Goal: Transaction & Acquisition: Purchase product/service

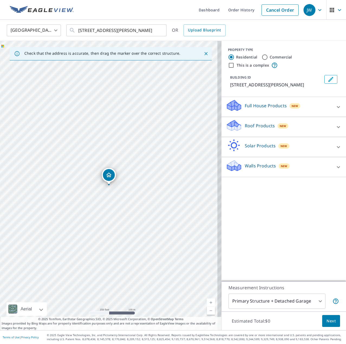
click at [60, 10] on img at bounding box center [42, 10] width 64 height 8
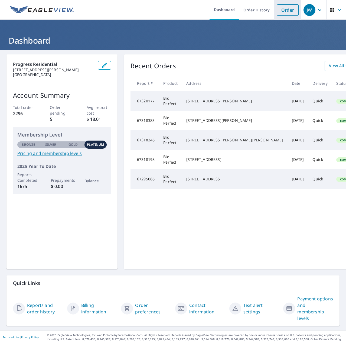
click at [284, 7] on link "Order" at bounding box center [288, 9] width 22 height 11
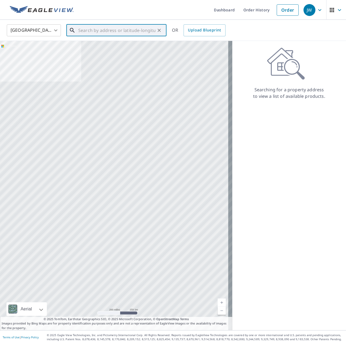
click at [89, 30] on input "text" at bounding box center [116, 30] width 77 height 15
paste input "[STREET_ADDRESS]"
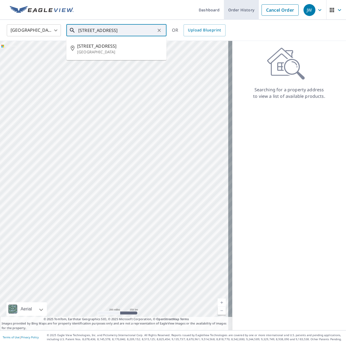
type input "[STREET_ADDRESS]"
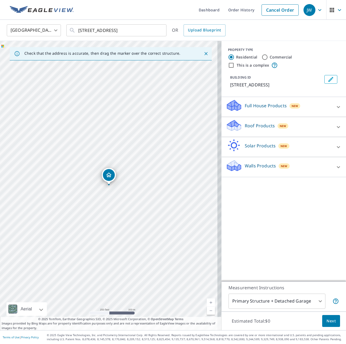
click at [256, 124] on p "Roof Products" at bounding box center [260, 125] width 30 height 7
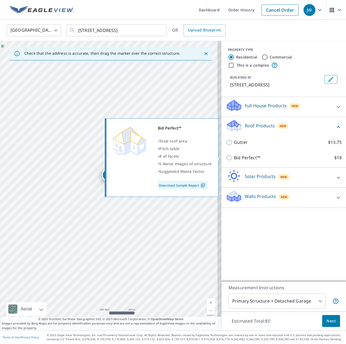
click at [243, 156] on p "Bid Perfect™" at bounding box center [247, 157] width 26 height 7
click at [234, 156] on input "Bid Perfect™ $18" at bounding box center [230, 157] width 8 height 7
checkbox input "true"
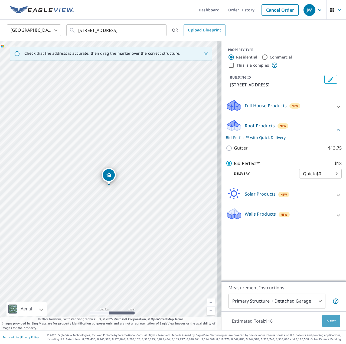
click at [330, 320] on span "Next" at bounding box center [331, 321] width 9 height 7
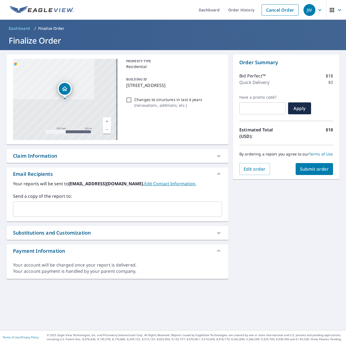
click at [63, 155] on div "Claim Information" at bounding box center [112, 155] width 199 height 7
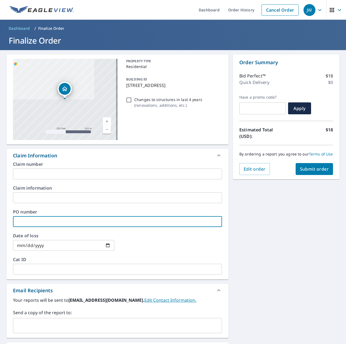
click at [47, 220] on input "text" at bounding box center [117, 221] width 209 height 11
click at [49, 222] on input "text" at bounding box center [117, 221] width 209 height 11
paste input "J006862712"
type input "J006862712"
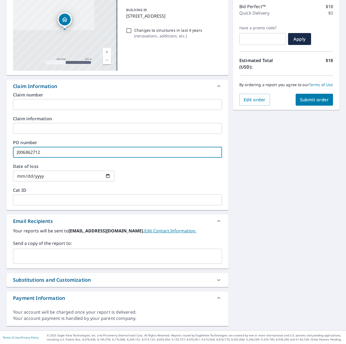
scroll to position [70, 0]
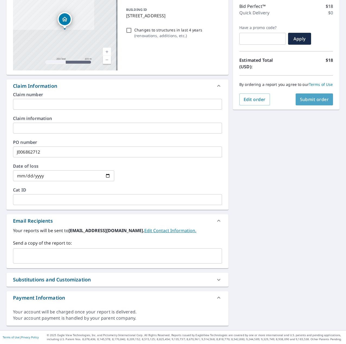
click at [306, 102] on span "Submit order" at bounding box center [314, 99] width 29 height 6
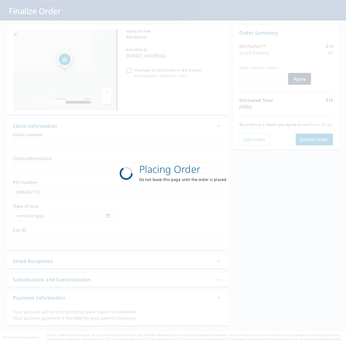
scroll to position [30, 0]
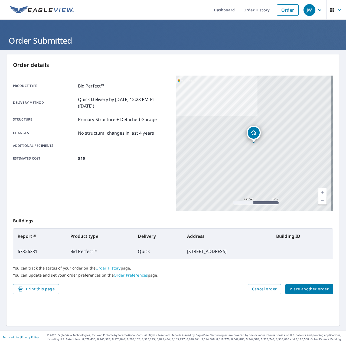
click at [312, 286] on span "Place another order" at bounding box center [309, 289] width 39 height 7
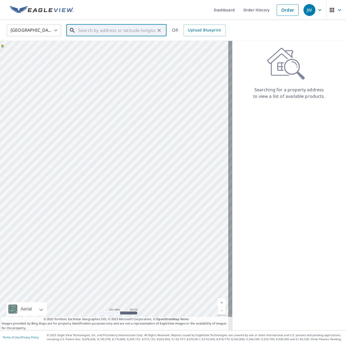
click at [86, 30] on input "text" at bounding box center [116, 30] width 77 height 15
paste input "[STREET_ADDRESS][PERSON_NAME]"
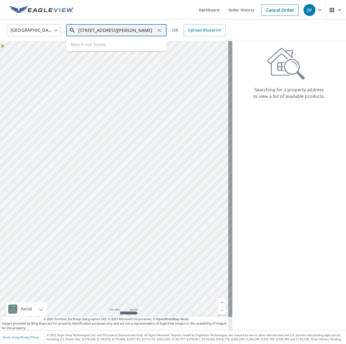
scroll to position [0, 8]
click at [101, 50] on p "[GEOGRAPHIC_DATA][PERSON_NAME]" at bounding box center [119, 51] width 85 height 5
type input "[STREET_ADDRESS][PERSON_NAME]"
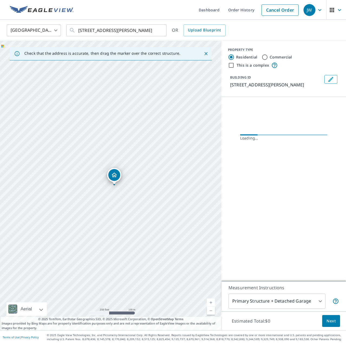
scroll to position [0, 0]
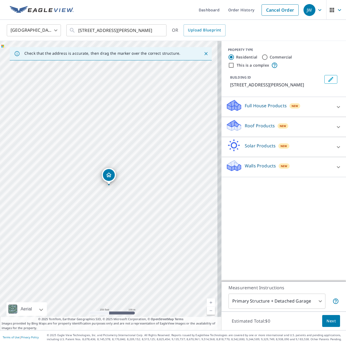
click at [256, 125] on p "Roof Products" at bounding box center [260, 125] width 30 height 7
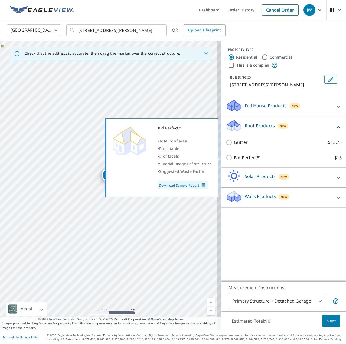
click at [244, 157] on p "Bid Perfect™" at bounding box center [247, 157] width 26 height 7
click at [234, 157] on input "Bid Perfect™ $18" at bounding box center [230, 157] width 8 height 7
checkbox input "true"
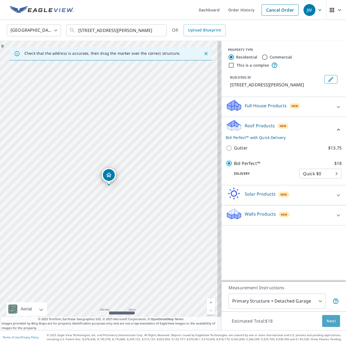
click at [324, 325] on button "Next" at bounding box center [332, 321] width 18 height 12
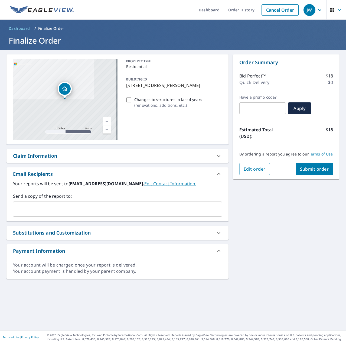
click at [69, 156] on div "Claim Information" at bounding box center [112, 155] width 199 height 7
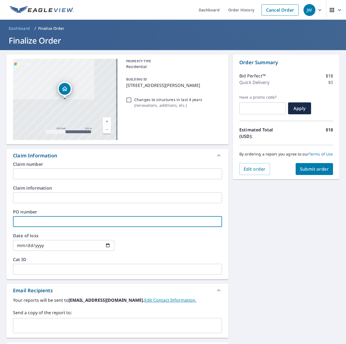
click at [43, 221] on input "text" at bounding box center [117, 221] width 209 height 11
paste input "J006869687"
type input "J006869687"
click at [300, 172] on span "Submit order" at bounding box center [314, 169] width 29 height 6
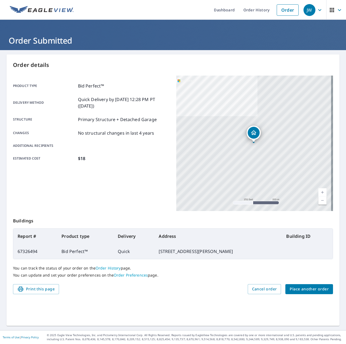
click at [310, 290] on span "Place another order" at bounding box center [309, 289] width 39 height 7
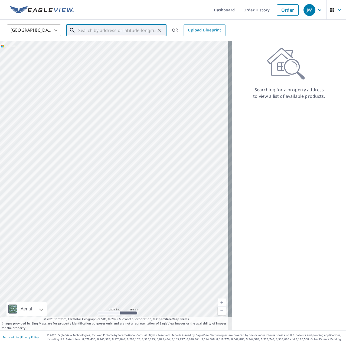
click at [126, 27] on input "text" at bounding box center [116, 30] width 77 height 15
paste input "30853 Sade Ct Zephyrhills, FL 33545"
click at [107, 49] on span "30853 Sade Ct" at bounding box center [119, 46] width 85 height 7
type input "[STREET_ADDRESS][PERSON_NAME]"
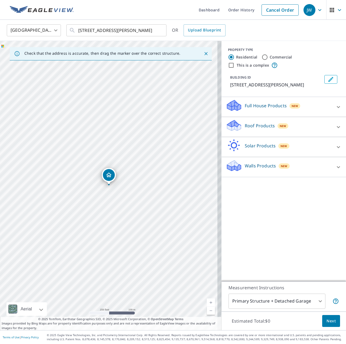
click at [248, 124] on p "Roof Products" at bounding box center [260, 125] width 30 height 7
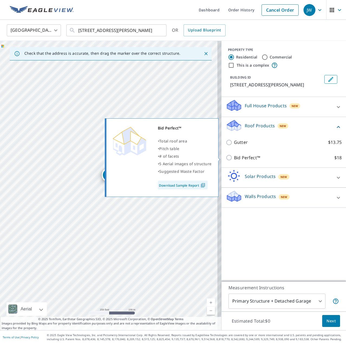
click at [238, 159] on p "Bid Perfect™" at bounding box center [247, 157] width 26 height 7
click at [234, 159] on input "Bid Perfect™ $18" at bounding box center [230, 157] width 8 height 7
checkbox input "true"
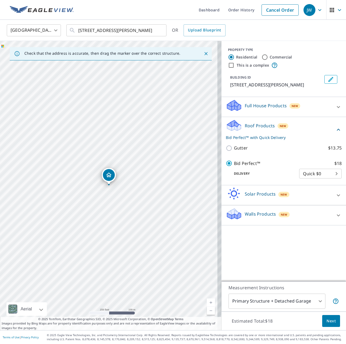
click at [328, 320] on span "Next" at bounding box center [331, 321] width 9 height 7
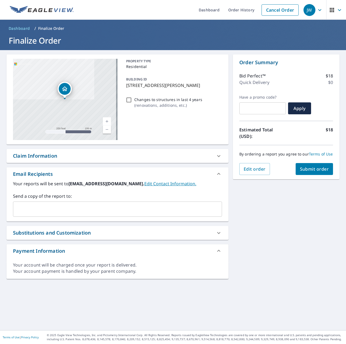
click at [74, 159] on div "Claim Information" at bounding box center [112, 155] width 199 height 7
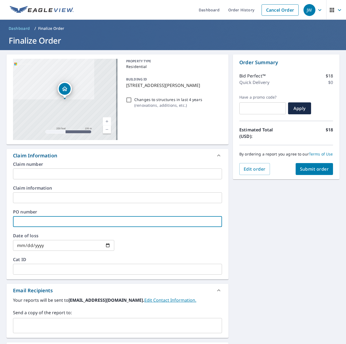
click at [37, 220] on input "text" at bounding box center [117, 221] width 209 height 11
paste input "J006865241"
type input "J006865241"
click at [311, 172] on span "Submit order" at bounding box center [314, 169] width 29 height 6
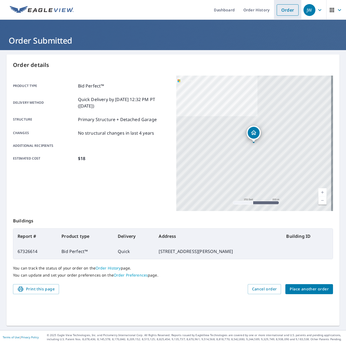
click at [286, 12] on link "Order" at bounding box center [288, 9] width 22 height 11
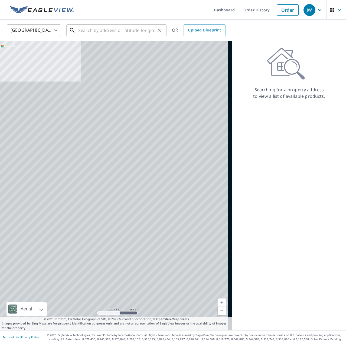
click at [111, 29] on input "text" at bounding box center [116, 30] width 77 height 15
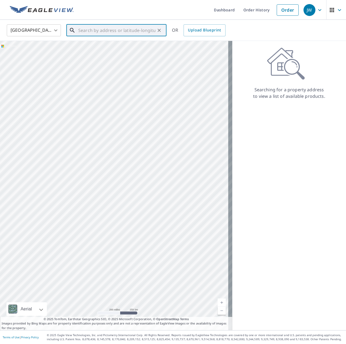
paste input "[STREET_ADDRESS]"
click at [96, 48] on span "20654 Carousel Cir W" at bounding box center [119, 46] width 85 height 7
type input "[STREET_ADDRESS]"
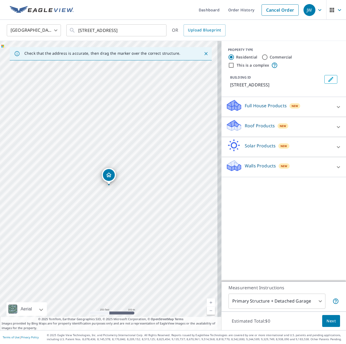
click at [249, 127] on p "Roof Products" at bounding box center [260, 125] width 30 height 7
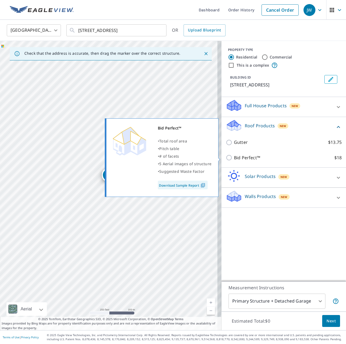
click at [240, 159] on p "Bid Perfect™" at bounding box center [247, 157] width 26 height 7
click at [234, 159] on input "Bid Perfect™ $18" at bounding box center [230, 157] width 8 height 7
checkbox input "true"
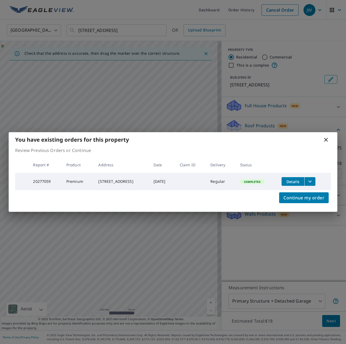
click at [311, 179] on icon "filesDropdownBtn-20277059" at bounding box center [310, 181] width 7 height 7
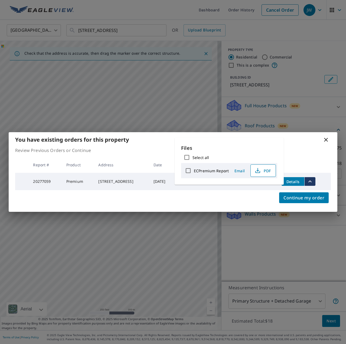
click at [264, 168] on span "PDF" at bounding box center [262, 170] width 17 height 7
click at [325, 139] on icon at bounding box center [326, 140] width 7 height 7
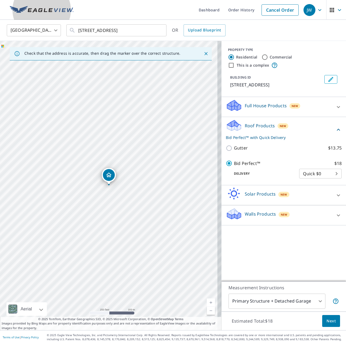
click at [38, 11] on img at bounding box center [42, 10] width 64 height 8
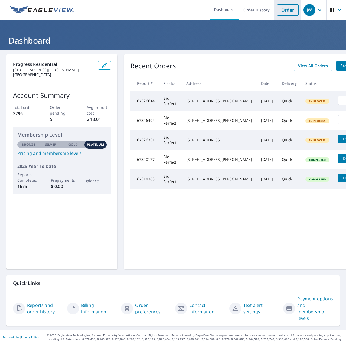
drag, startPoint x: 281, startPoint y: 10, endPoint x: 279, endPoint y: 14, distance: 4.6
click at [281, 10] on link "Order" at bounding box center [288, 9] width 22 height 11
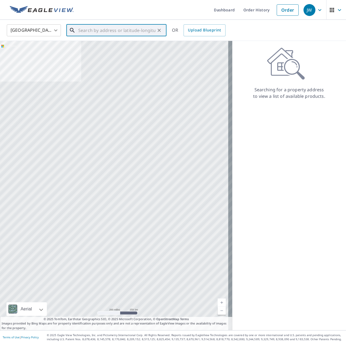
click at [117, 29] on input "text" at bounding box center [116, 30] width 77 height 15
paste input "[STREET_ADDRESS]"
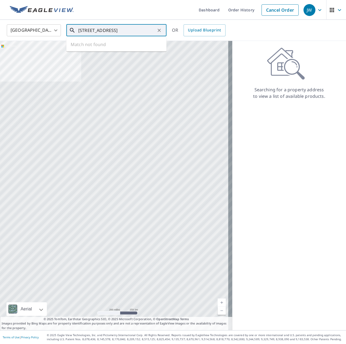
scroll to position [0, 3]
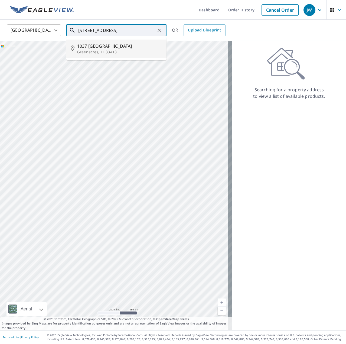
click at [95, 48] on span "1037 [GEOGRAPHIC_DATA]" at bounding box center [119, 46] width 85 height 7
type input "[STREET_ADDRESS]"
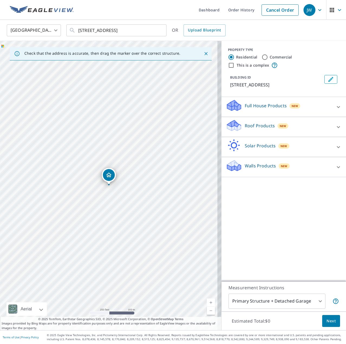
click at [259, 123] on p "Roof Products" at bounding box center [260, 125] width 30 height 7
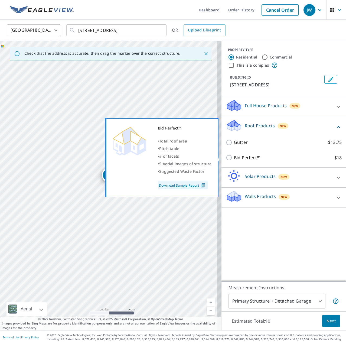
click at [236, 160] on p "Bid Perfect™" at bounding box center [247, 157] width 26 height 7
click at [234, 160] on input "Bid Perfect™ $18" at bounding box center [230, 157] width 8 height 7
checkbox input "true"
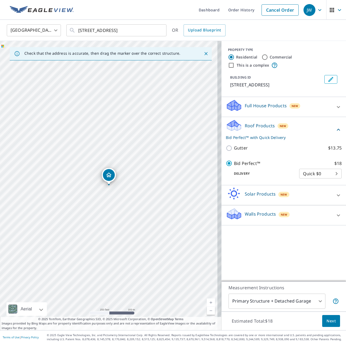
click at [327, 319] on span "Next" at bounding box center [331, 321] width 9 height 7
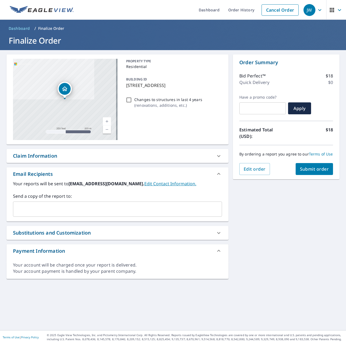
click at [133, 157] on div "Claim Information" at bounding box center [112, 155] width 199 height 7
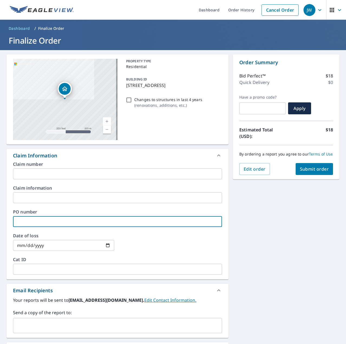
click at [56, 217] on input "text" at bounding box center [117, 221] width 209 height 11
paste input "J006863780"
type input "J006863780"
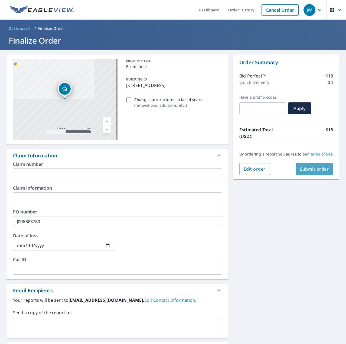
click at [315, 172] on span "Submit order" at bounding box center [314, 169] width 29 height 6
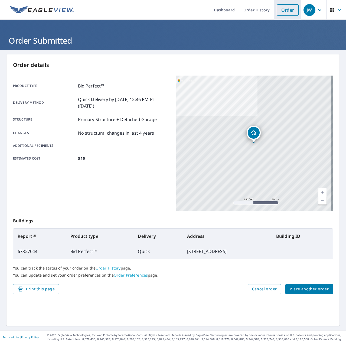
click at [283, 13] on link "Order" at bounding box center [288, 9] width 22 height 11
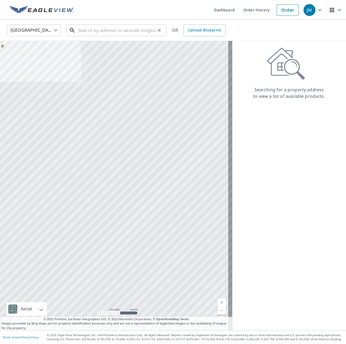
click at [91, 33] on input "text" at bounding box center [116, 30] width 77 height 15
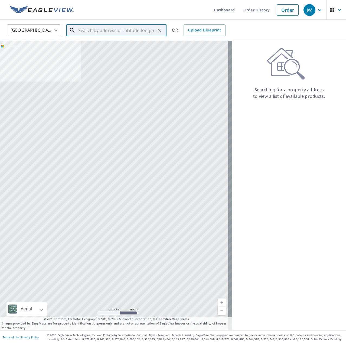
paste input "[STREET_ADDRESS][PERSON_NAME]"
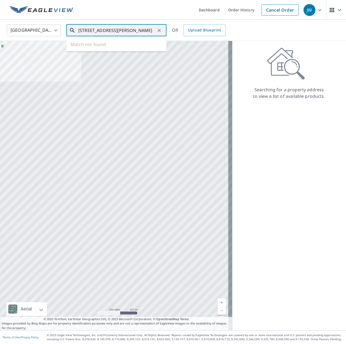
scroll to position [0, 17]
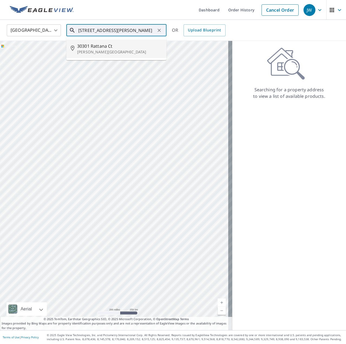
click at [101, 46] on span "30301 Rattana Ct" at bounding box center [119, 46] width 85 height 7
type input "[STREET_ADDRESS][PERSON_NAME]"
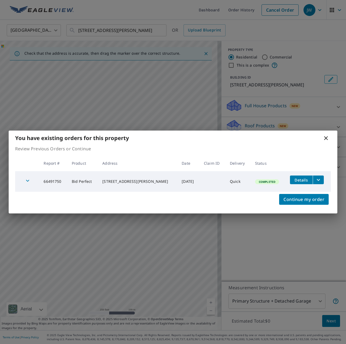
click at [323, 140] on icon at bounding box center [326, 138] width 7 height 7
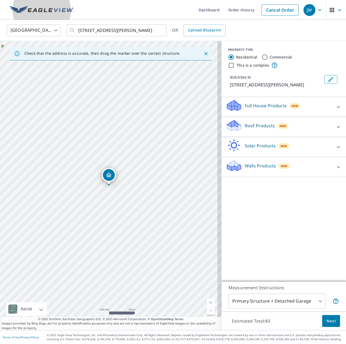
click at [46, 13] on img at bounding box center [42, 10] width 64 height 8
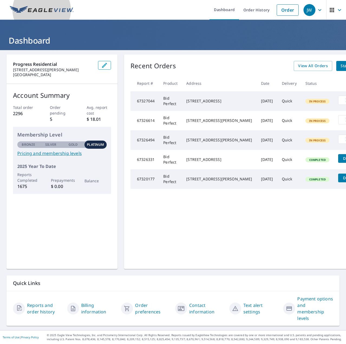
click at [34, 10] on img at bounding box center [42, 10] width 64 height 8
